Goal: Information Seeking & Learning: Learn about a topic

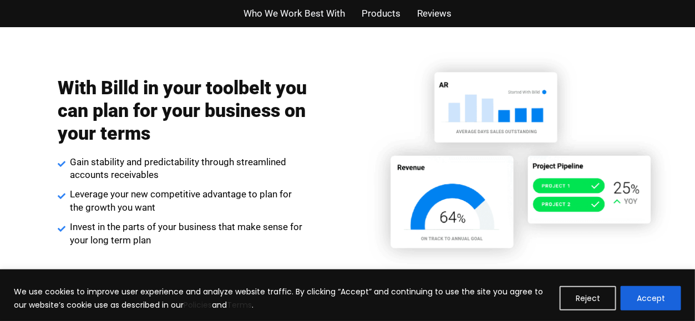
scroll to position [1831, 0]
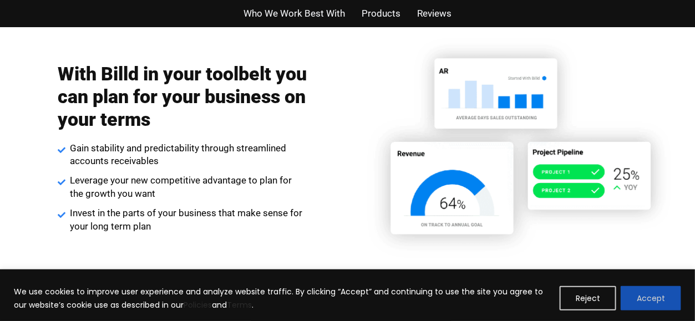
click at [662, 298] on button "Accept" at bounding box center [651, 298] width 60 height 24
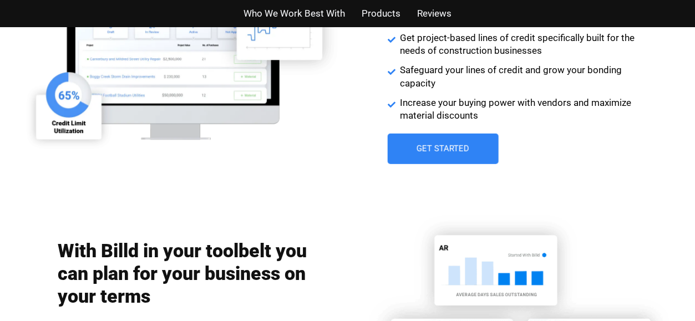
scroll to position [1650, 0]
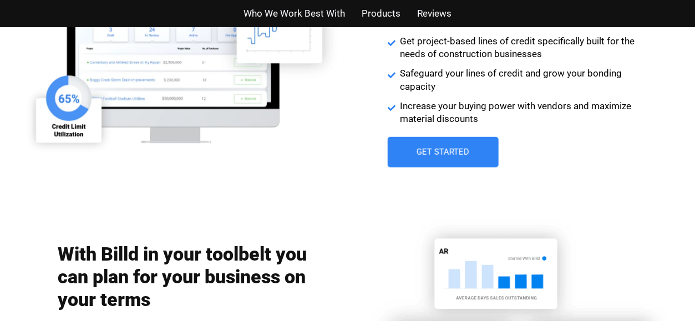
click at [283, 12] on span "Who We Work Best With" at bounding box center [295, 14] width 102 height 16
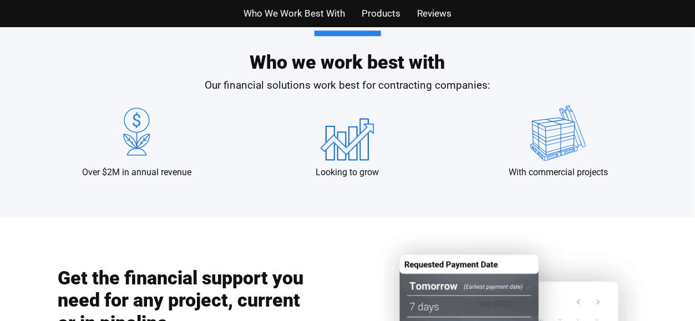
scroll to position [1072, 0]
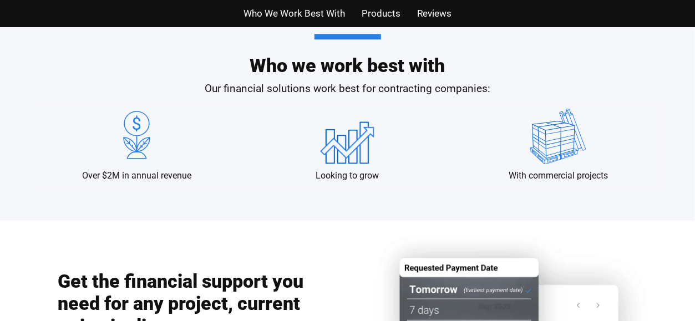
click at [388, 9] on span "Products" at bounding box center [381, 14] width 39 height 16
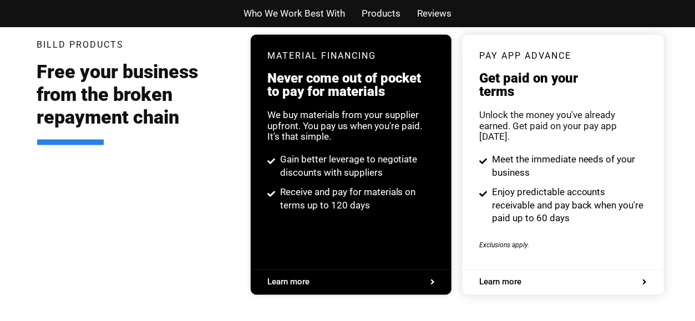
scroll to position [2114, 0]
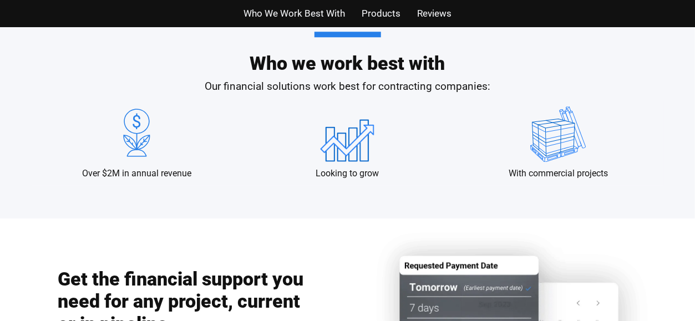
scroll to position [1072, 0]
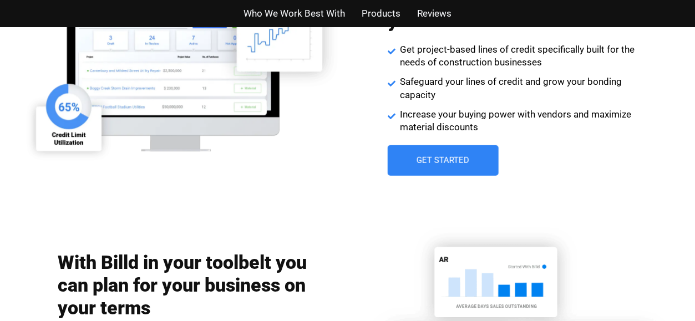
scroll to position [1650, 0]
